Goal: Check status

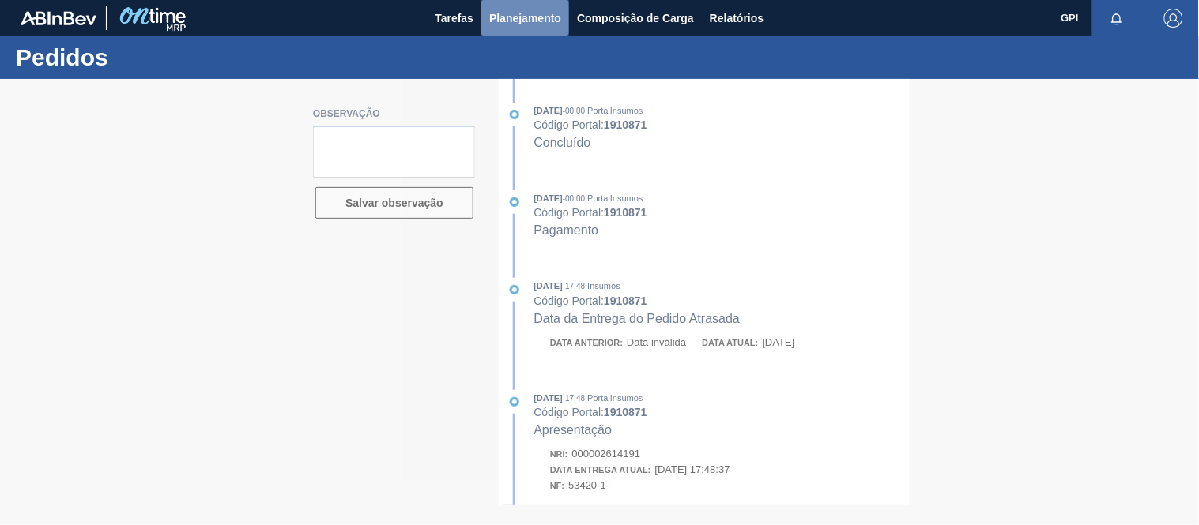
click at [506, 6] on button "Planejamento" at bounding box center [525, 18] width 88 height 36
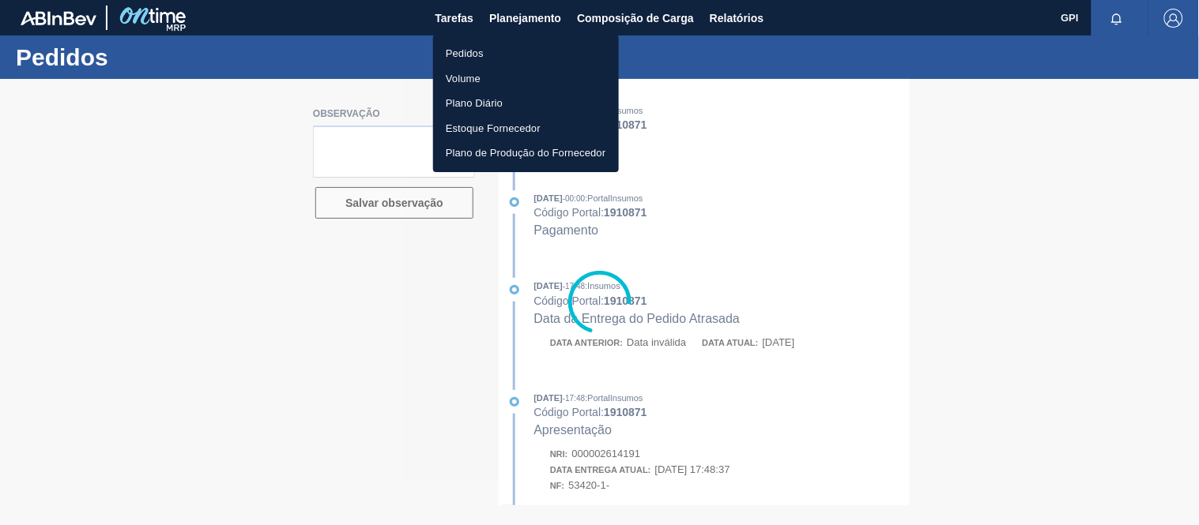
click at [495, 51] on li "Pedidos" at bounding box center [526, 53] width 186 height 25
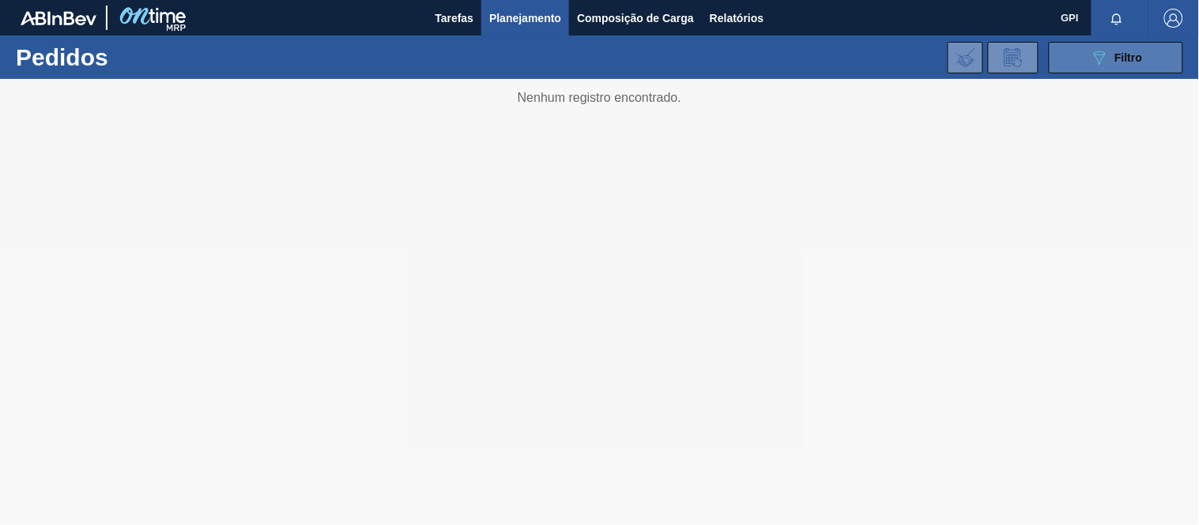
click at [1083, 62] on button "089F7B8B-B2A5-4AFE-B5C0-19BA573D28AC Filtro" at bounding box center [1116, 58] width 134 height 32
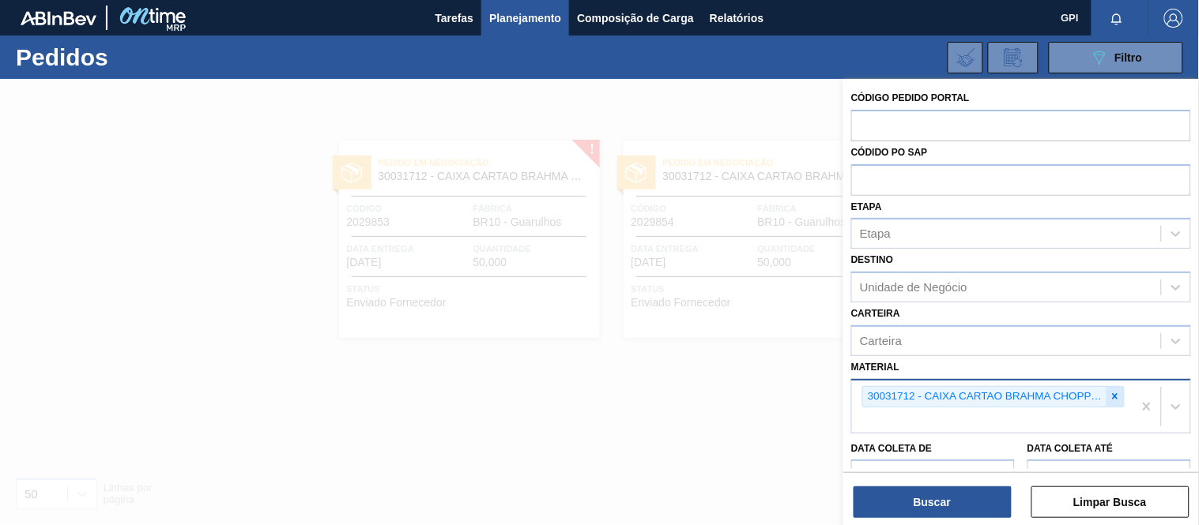
click at [1110, 393] on icon at bounding box center [1114, 396] width 11 height 11
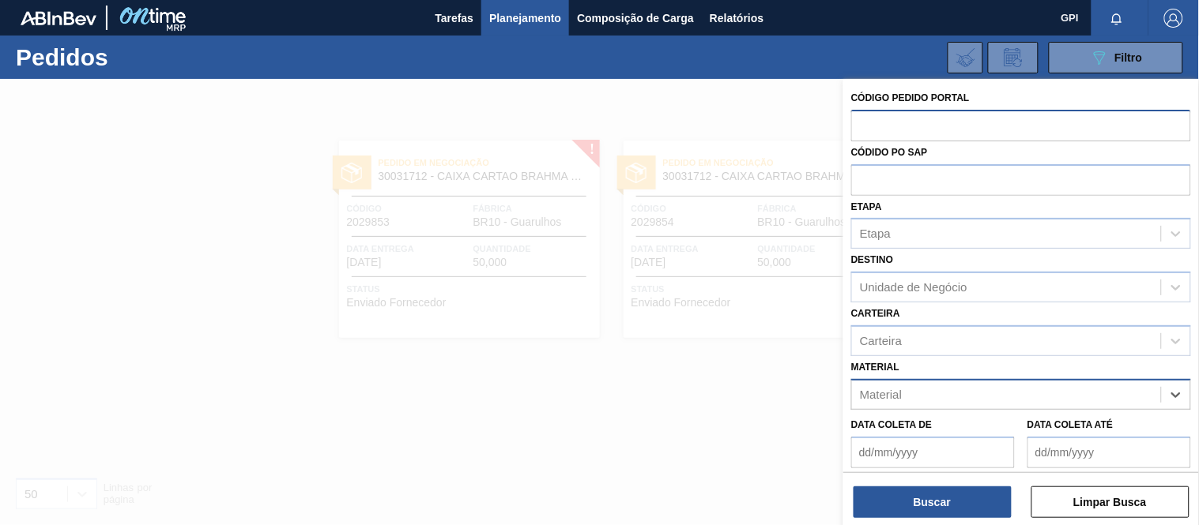
click at [960, 119] on input "text" at bounding box center [1021, 125] width 340 height 30
click at [925, 179] on input "text" at bounding box center [1021, 179] width 340 height 30
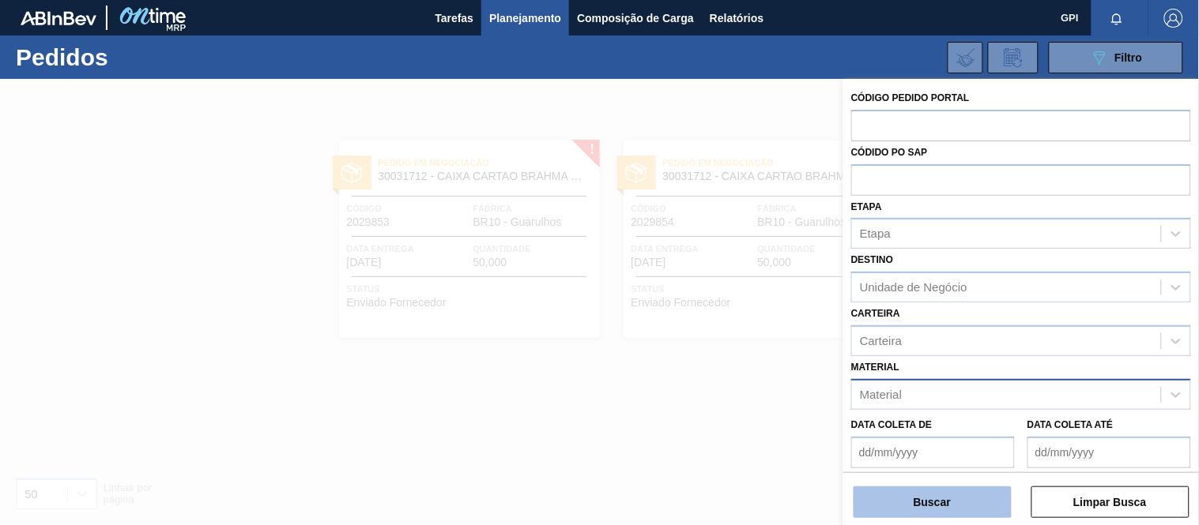
click at [991, 511] on button "Buscar" at bounding box center [932, 503] width 158 height 32
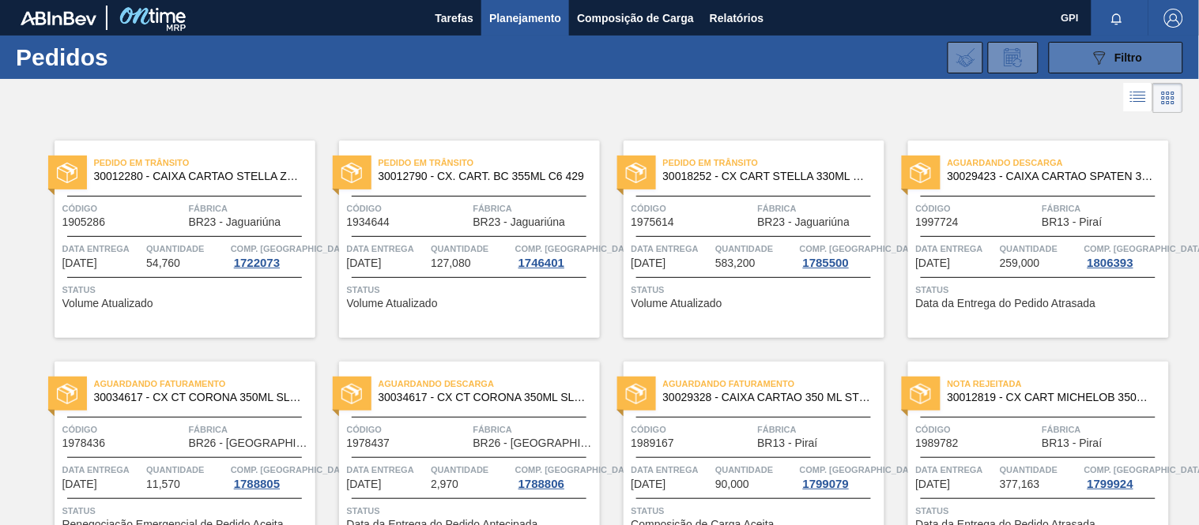
click at [1070, 62] on button "089F7B8B-B2A5-4AFE-B5C0-19BA573D28AC Filtro" at bounding box center [1116, 58] width 134 height 32
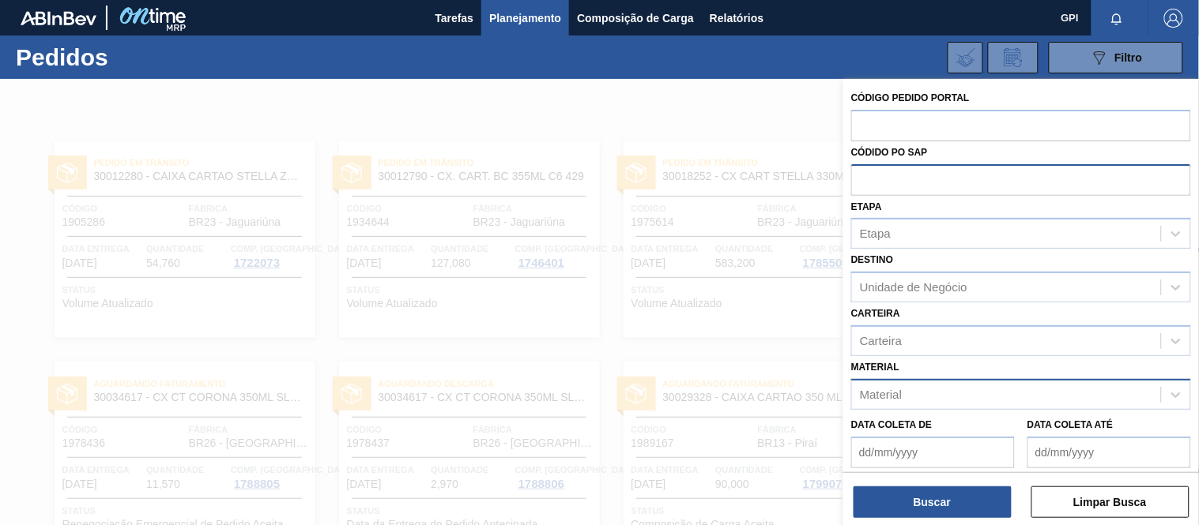
click at [961, 183] on input "text" at bounding box center [1021, 179] width 340 height 30
click at [924, 177] on input "text" at bounding box center [1021, 179] width 340 height 30
click at [911, 247] on div "Etapa" at bounding box center [1021, 233] width 340 height 31
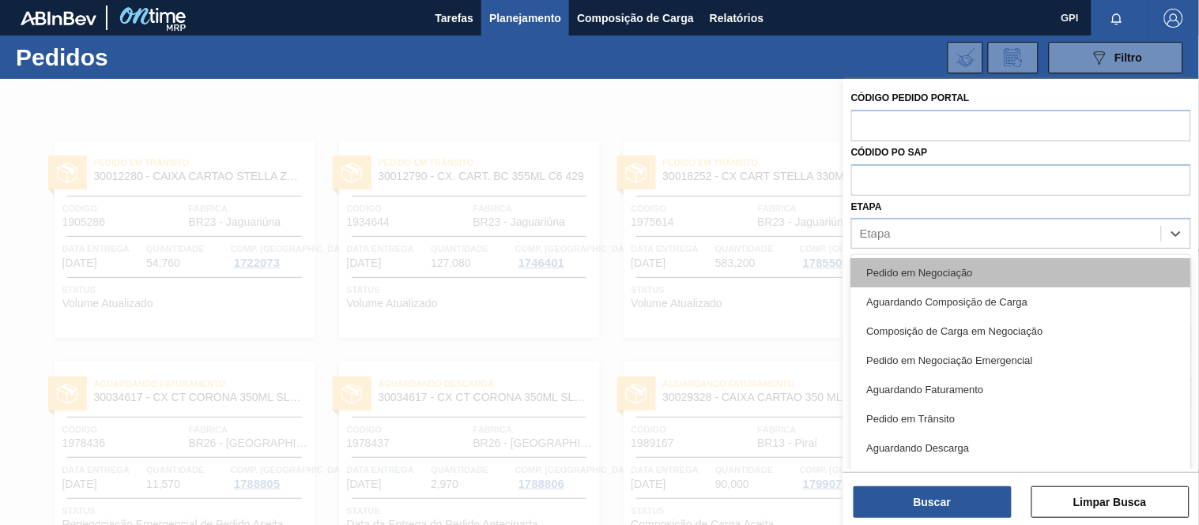
click at [909, 269] on div "Pedido em Negociação" at bounding box center [1021, 272] width 340 height 29
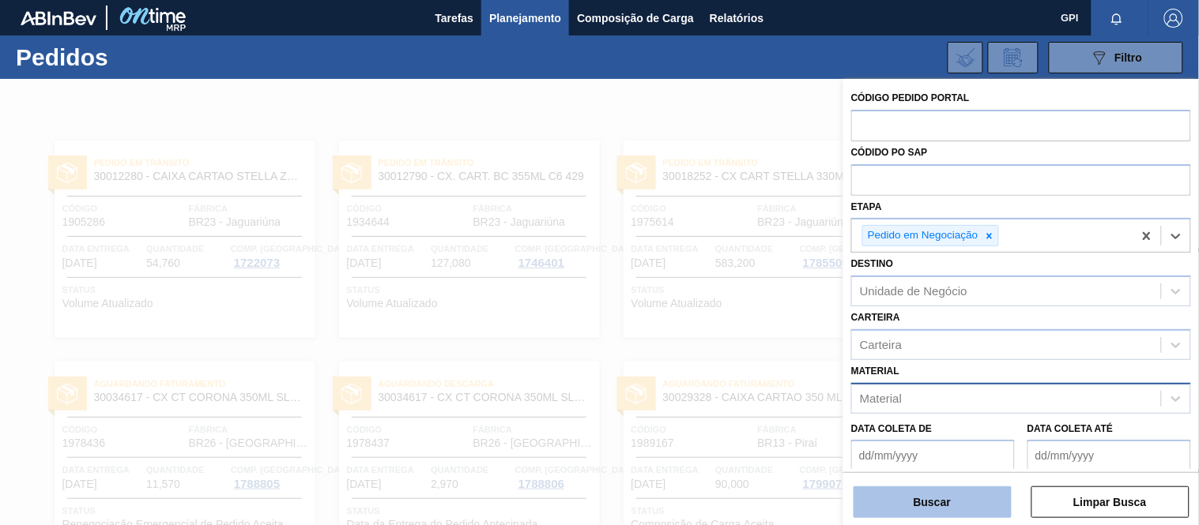
click at [907, 514] on button "Buscar" at bounding box center [932, 503] width 158 height 32
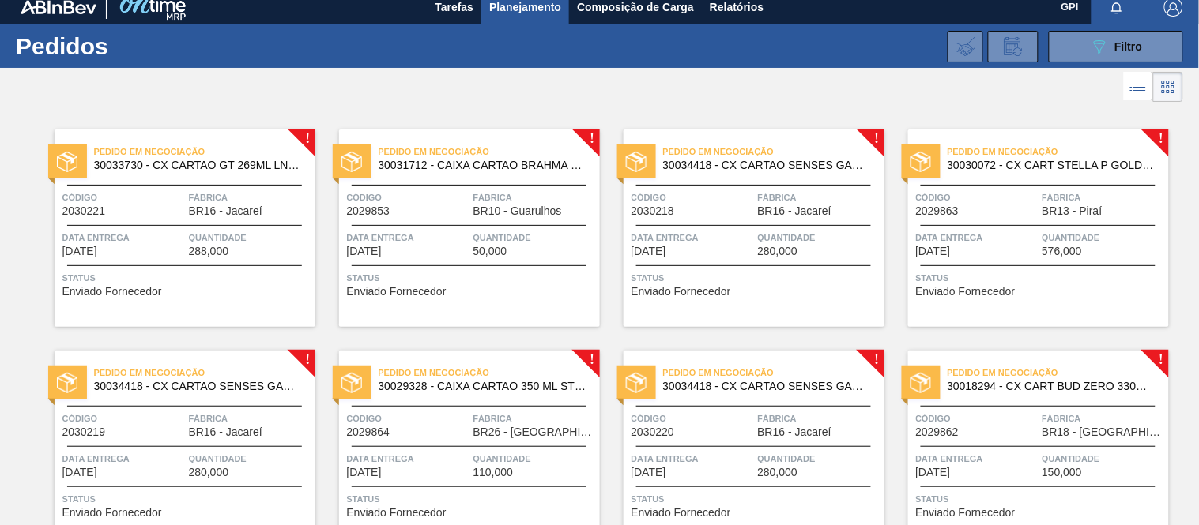
scroll to position [5, 0]
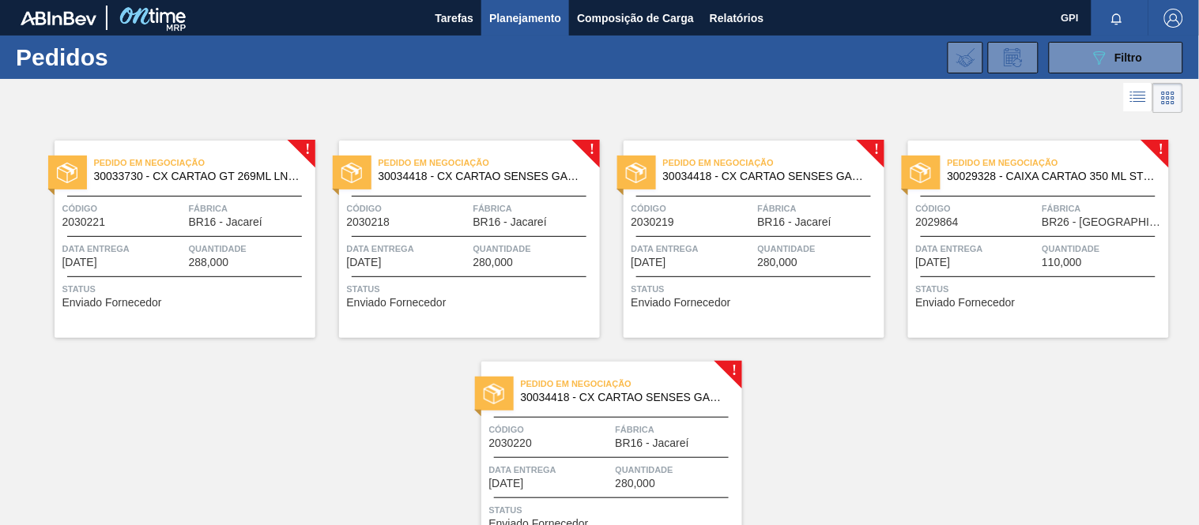
click at [194, 194] on div "Pedido em Negociação 30033730 - CX CARTAO GT 269ML LN C6 NIV25 Código 2030221 F…" at bounding box center [185, 240] width 261 height 198
